Goal: Task Accomplishment & Management: Manage account settings

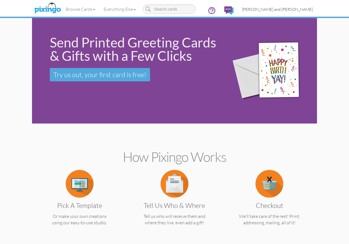
click at [277, 10] on span "[PERSON_NAME] and [PERSON_NAME]" at bounding box center [277, 9] width 71 height 5
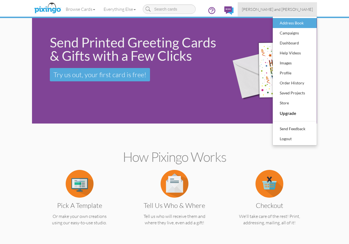
click at [282, 23] on div "Address Book" at bounding box center [294, 23] width 33 height 8
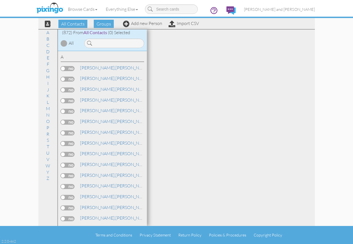
click at [61, 43] on div at bounding box center [64, 43] width 7 height 7
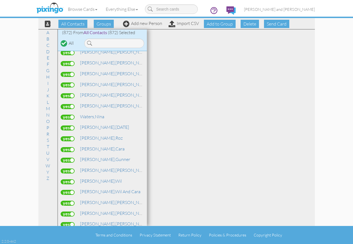
scroll to position [9055, 0]
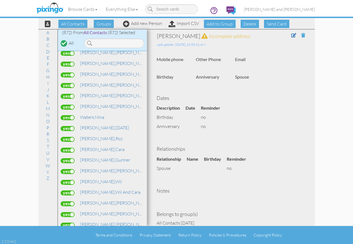
click at [301, 37] on span at bounding box center [303, 35] width 4 height 4
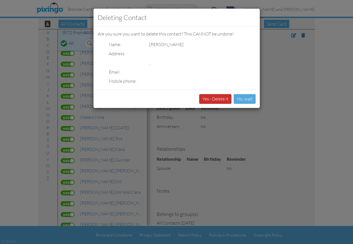
click at [216, 96] on button "Yes - Delete it" at bounding box center [215, 99] width 32 height 10
